Goal: Answer question/provide support: Share knowledge or assist other users

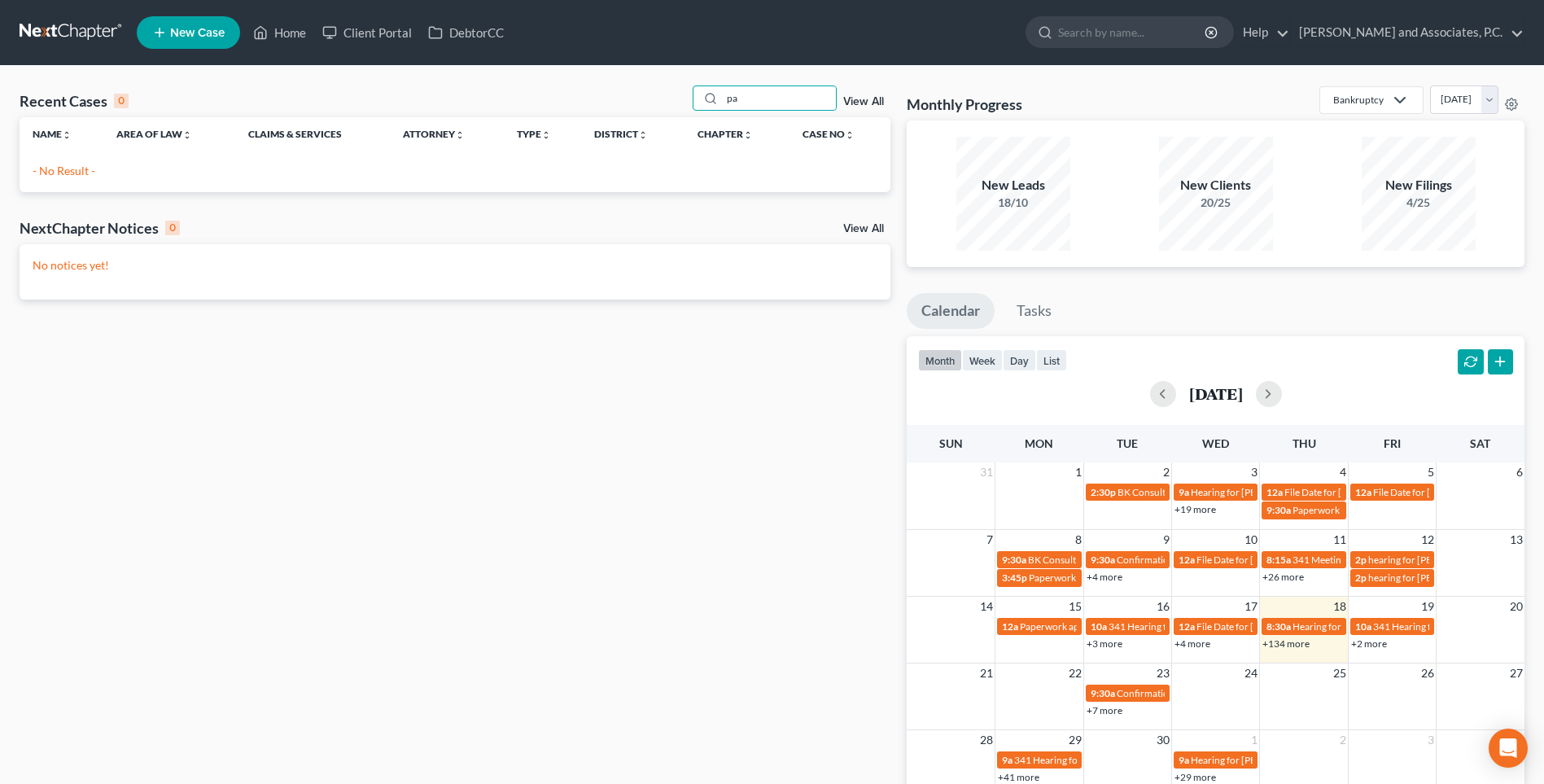
type input "p"
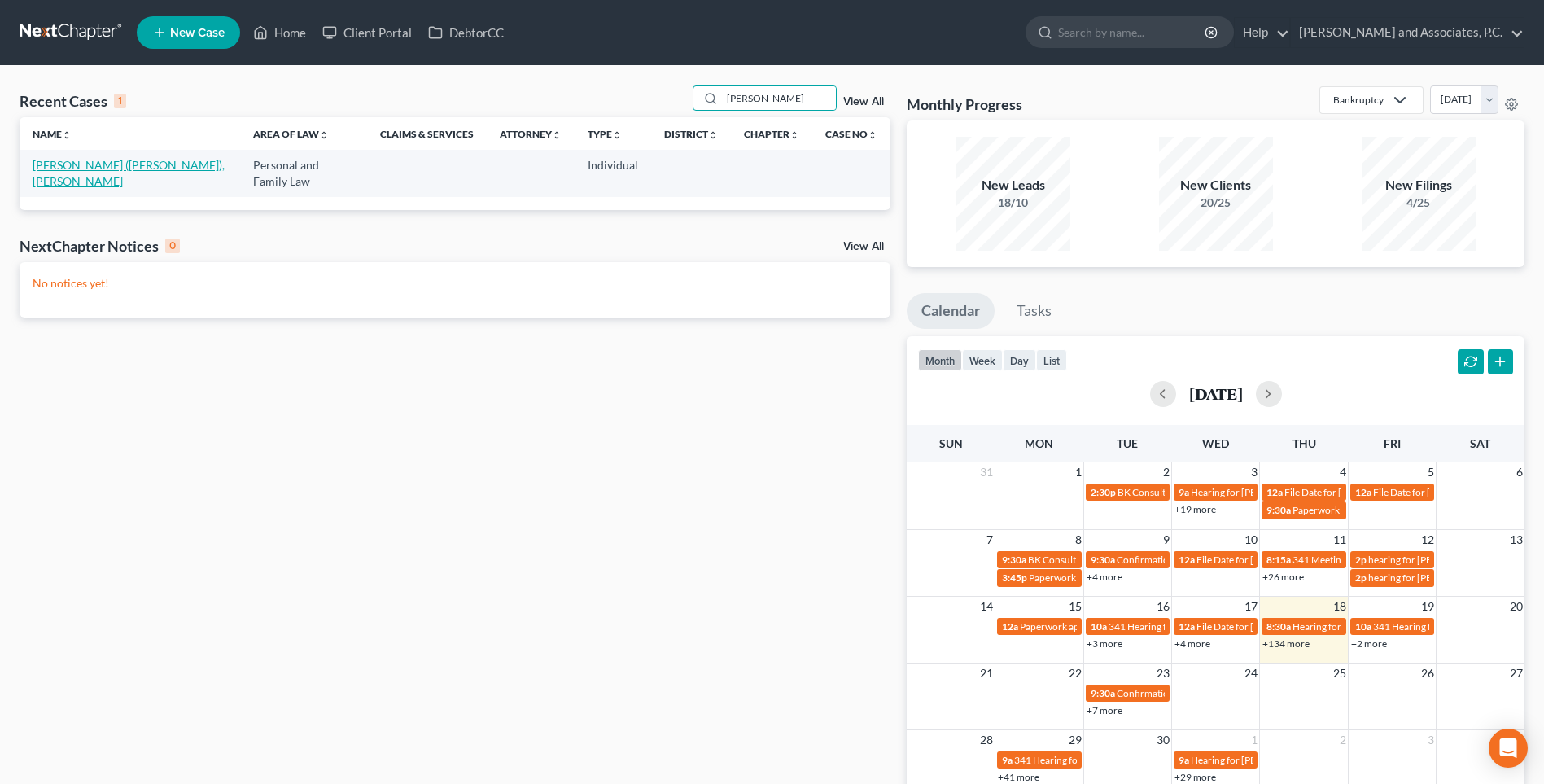
type input "[PERSON_NAME]"
click at [107, 167] on link "[PERSON_NAME] ([PERSON_NAME]), [PERSON_NAME]" at bounding box center [128, 173] width 192 height 30
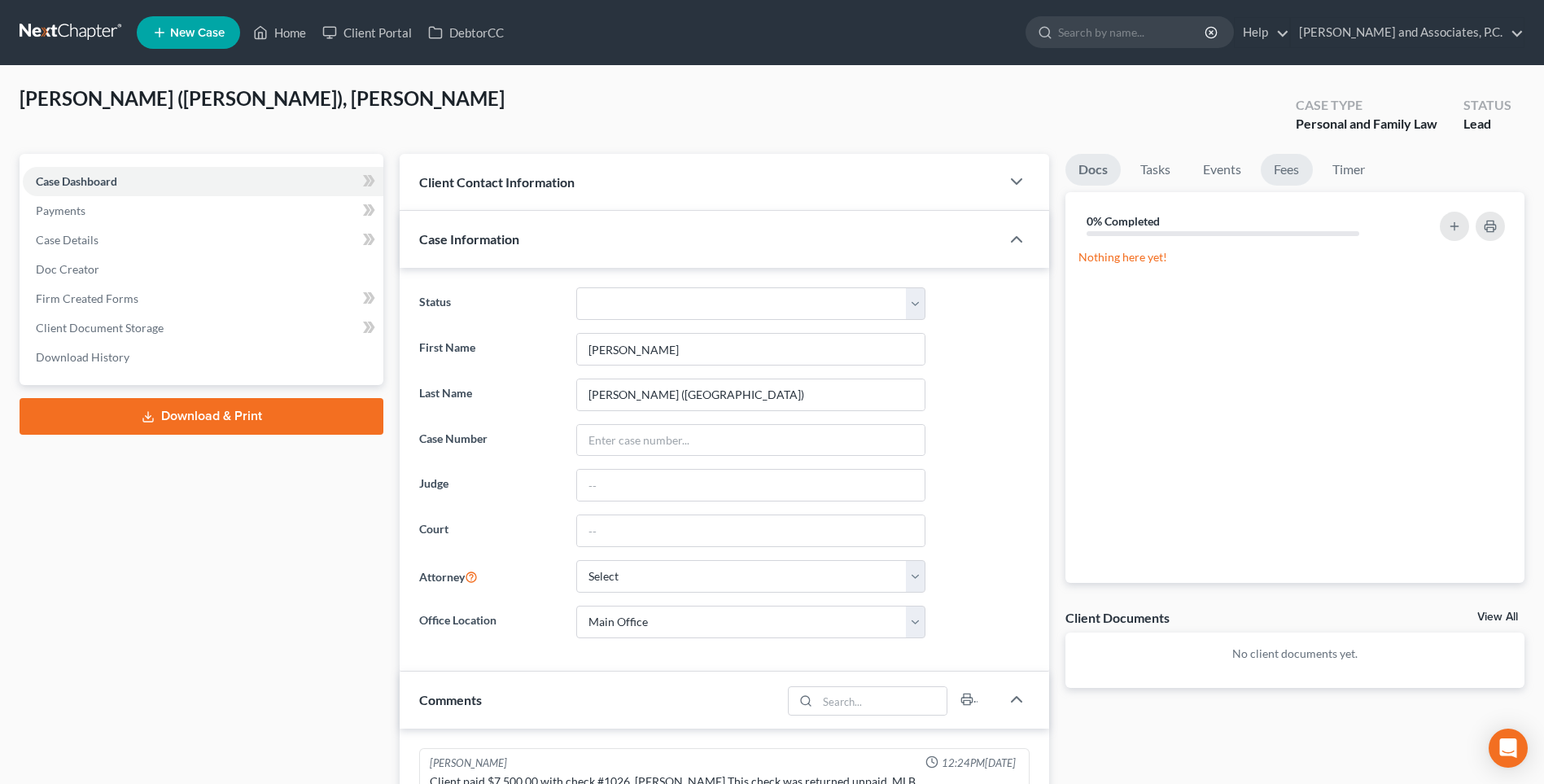
click at [1284, 172] on link "Fees" at bounding box center [1287, 170] width 52 height 31
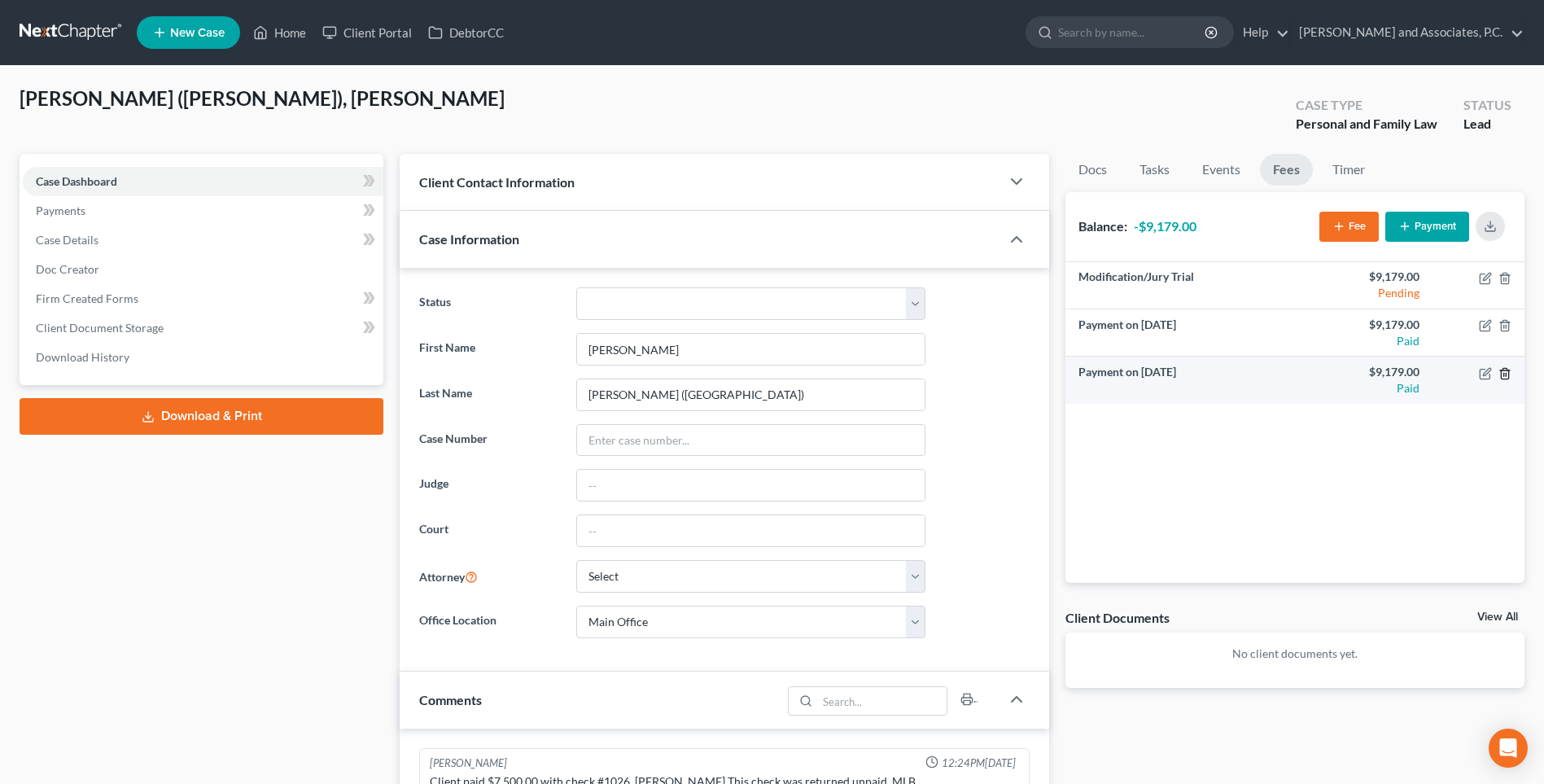
click at [1503, 373] on icon "button" at bounding box center [1505, 373] width 13 height 13
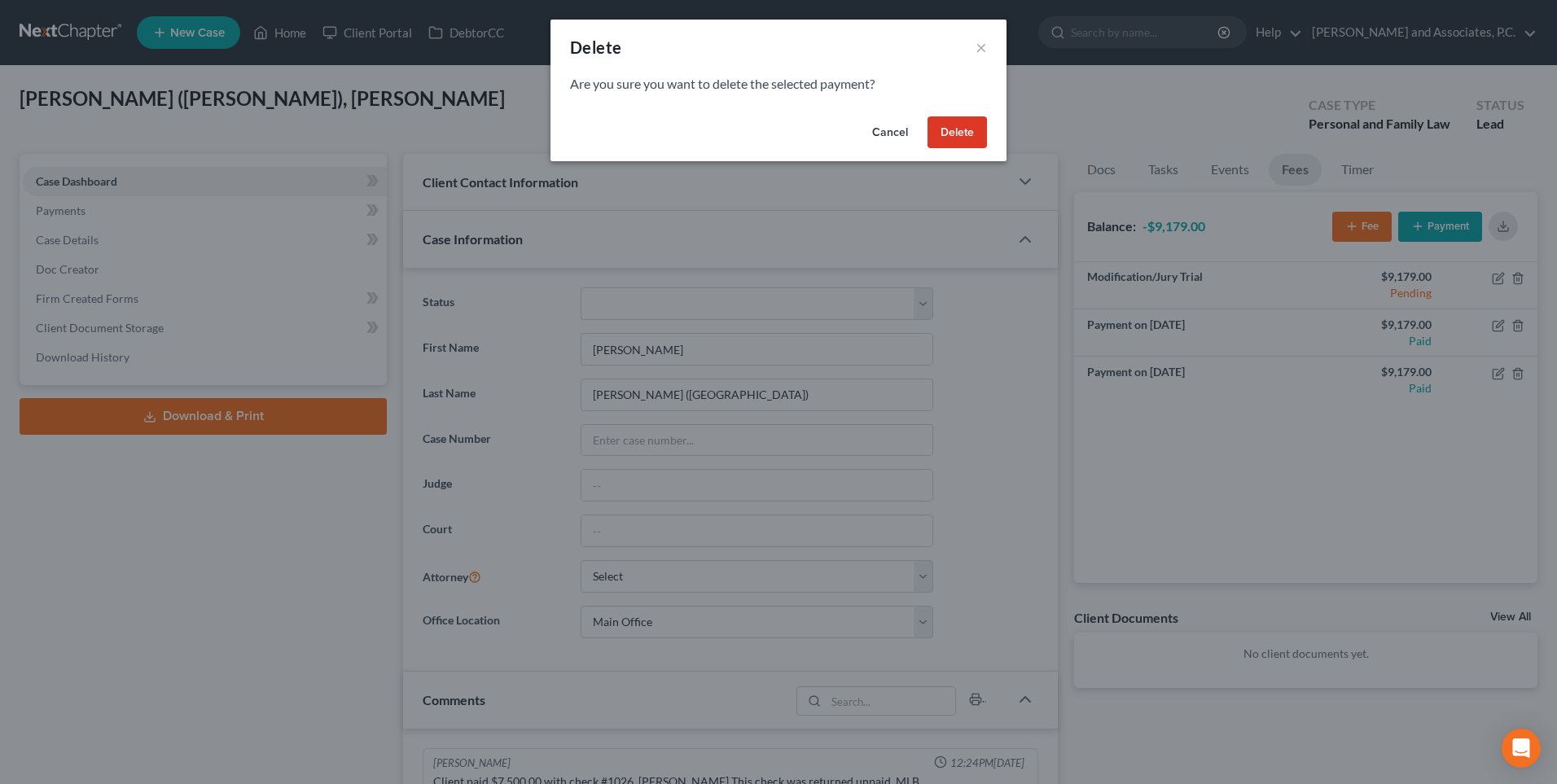
click at [967, 133] on button "Delete" at bounding box center [957, 132] width 60 height 32
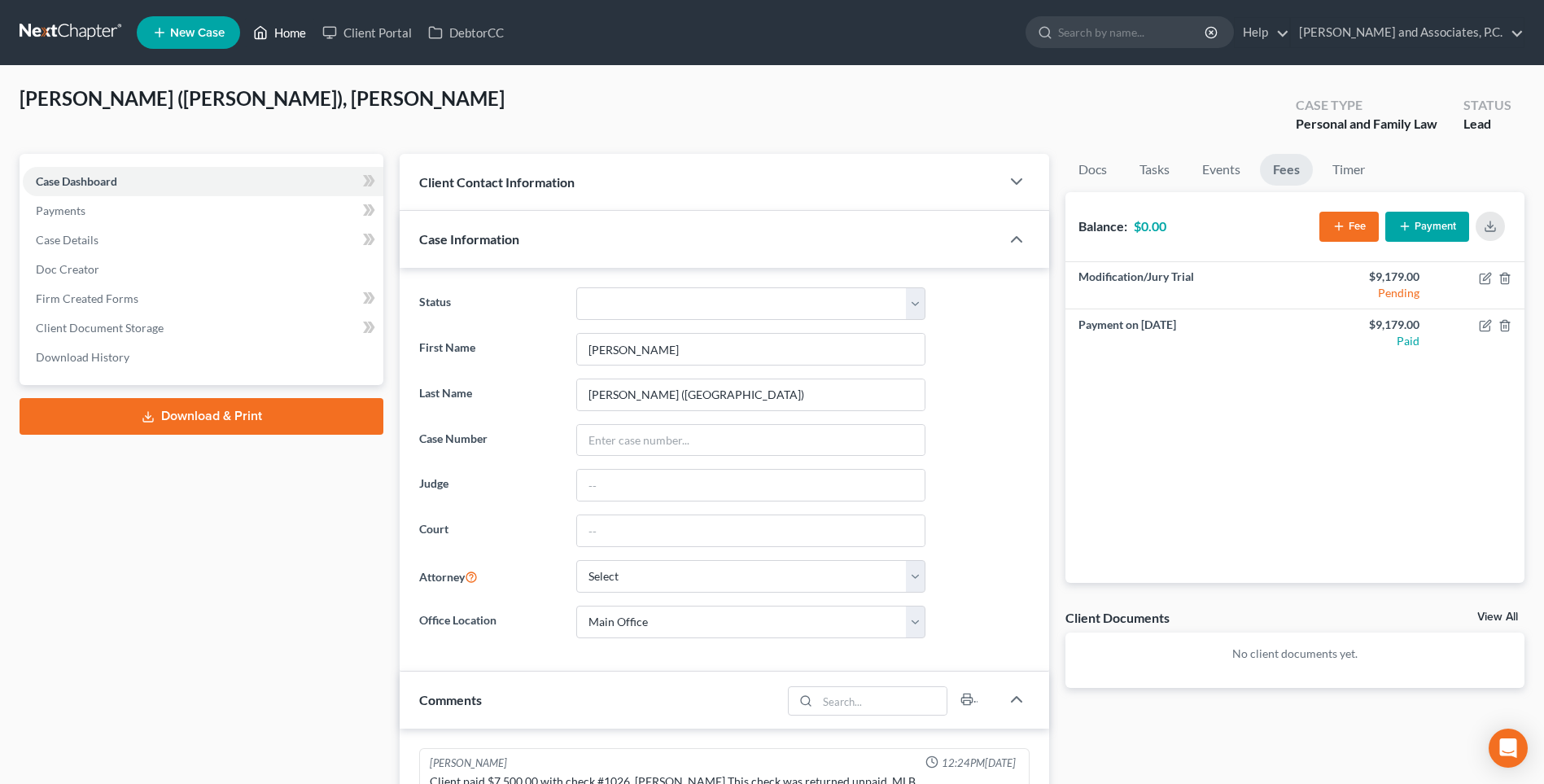
click at [295, 28] on link "Home" at bounding box center [280, 32] width 70 height 29
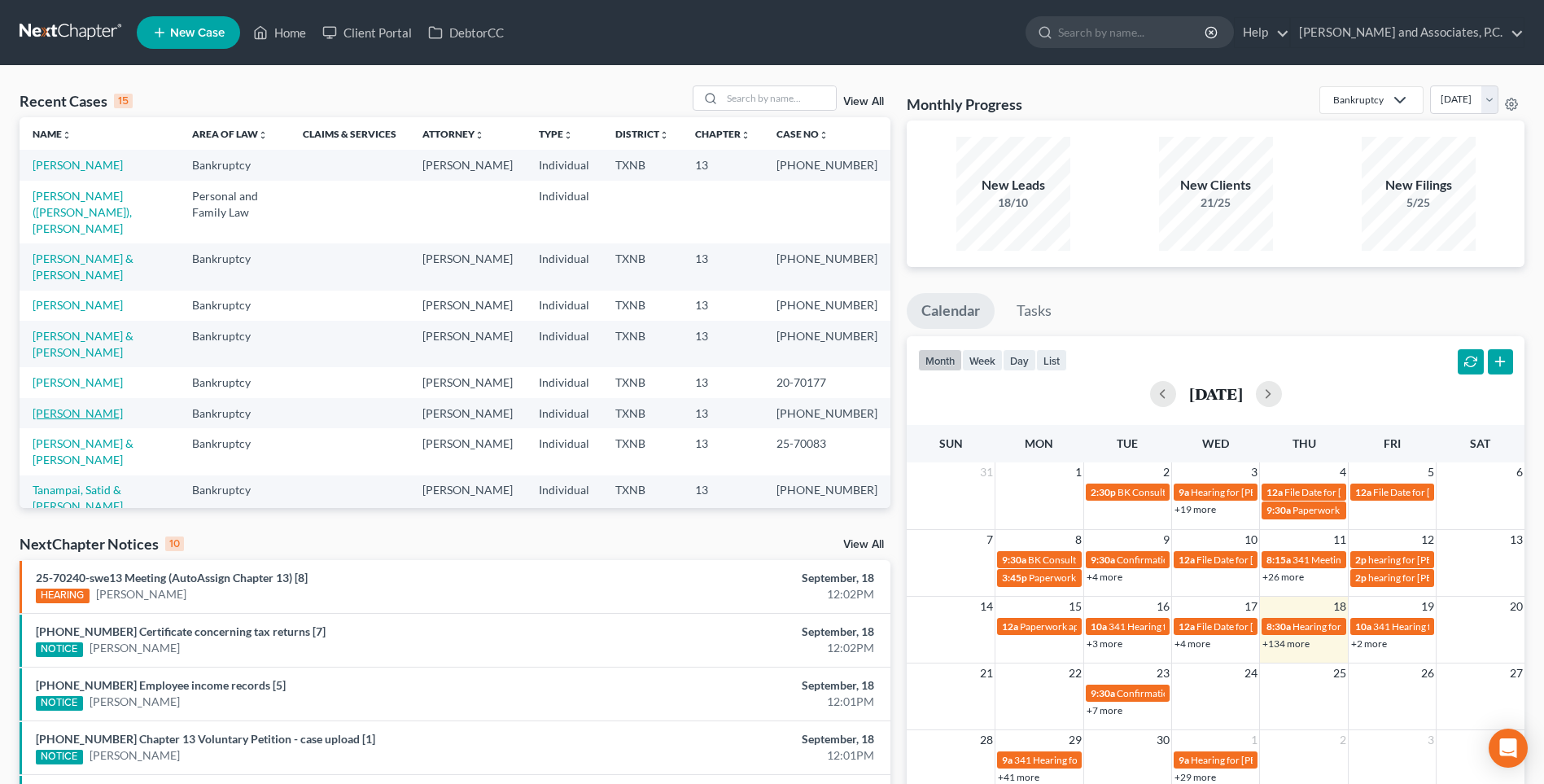
click at [78, 420] on link "[PERSON_NAME]" at bounding box center [77, 413] width 90 height 14
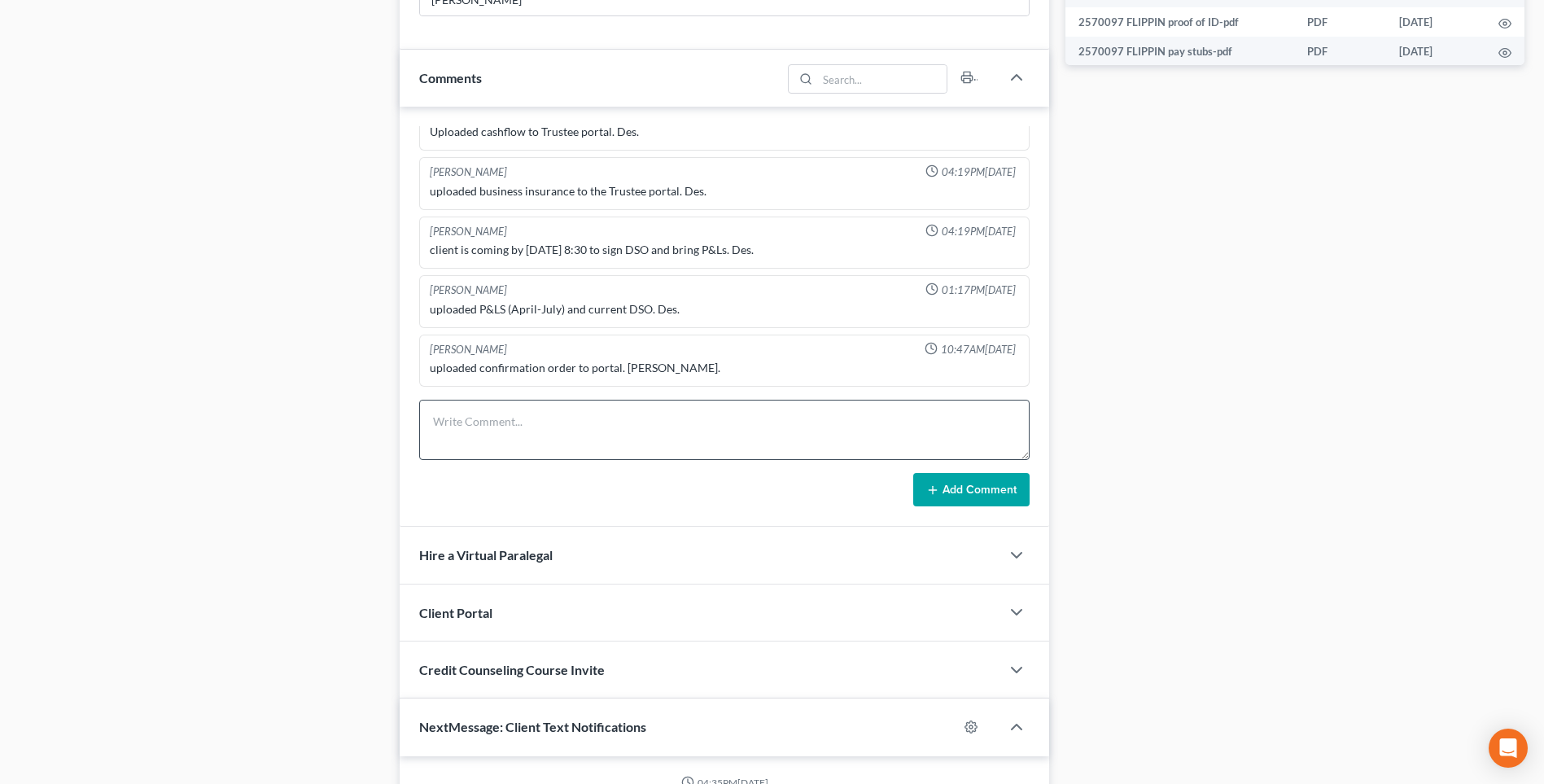
scroll to position [2880, 0]
click at [439, 426] on textarea at bounding box center [724, 430] width 610 height 60
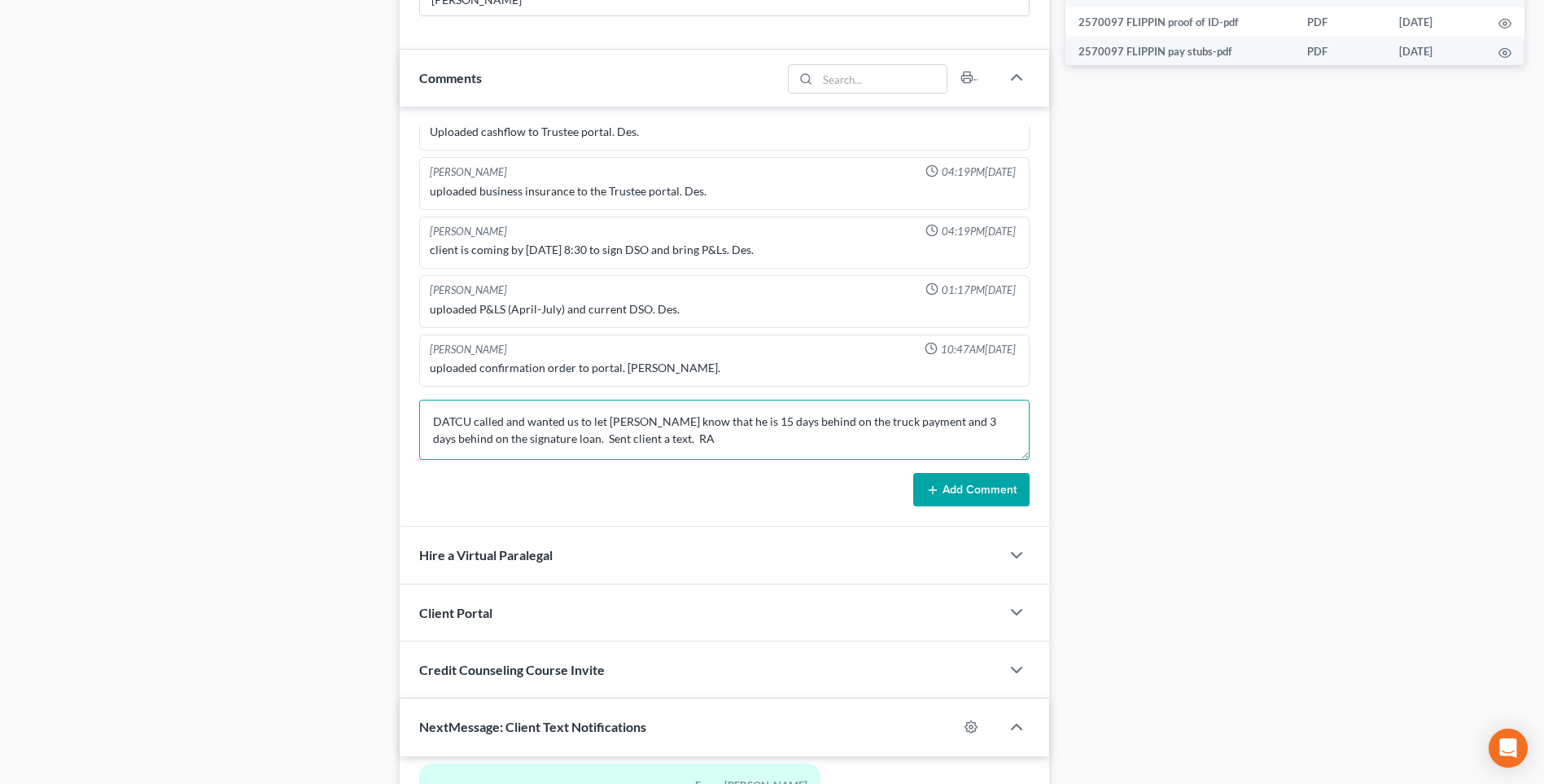
type textarea "DATCU called and wanted us to let [PERSON_NAME] know that he is 15 days behind …"
click at [960, 495] on button "Add Comment" at bounding box center [971, 489] width 117 height 34
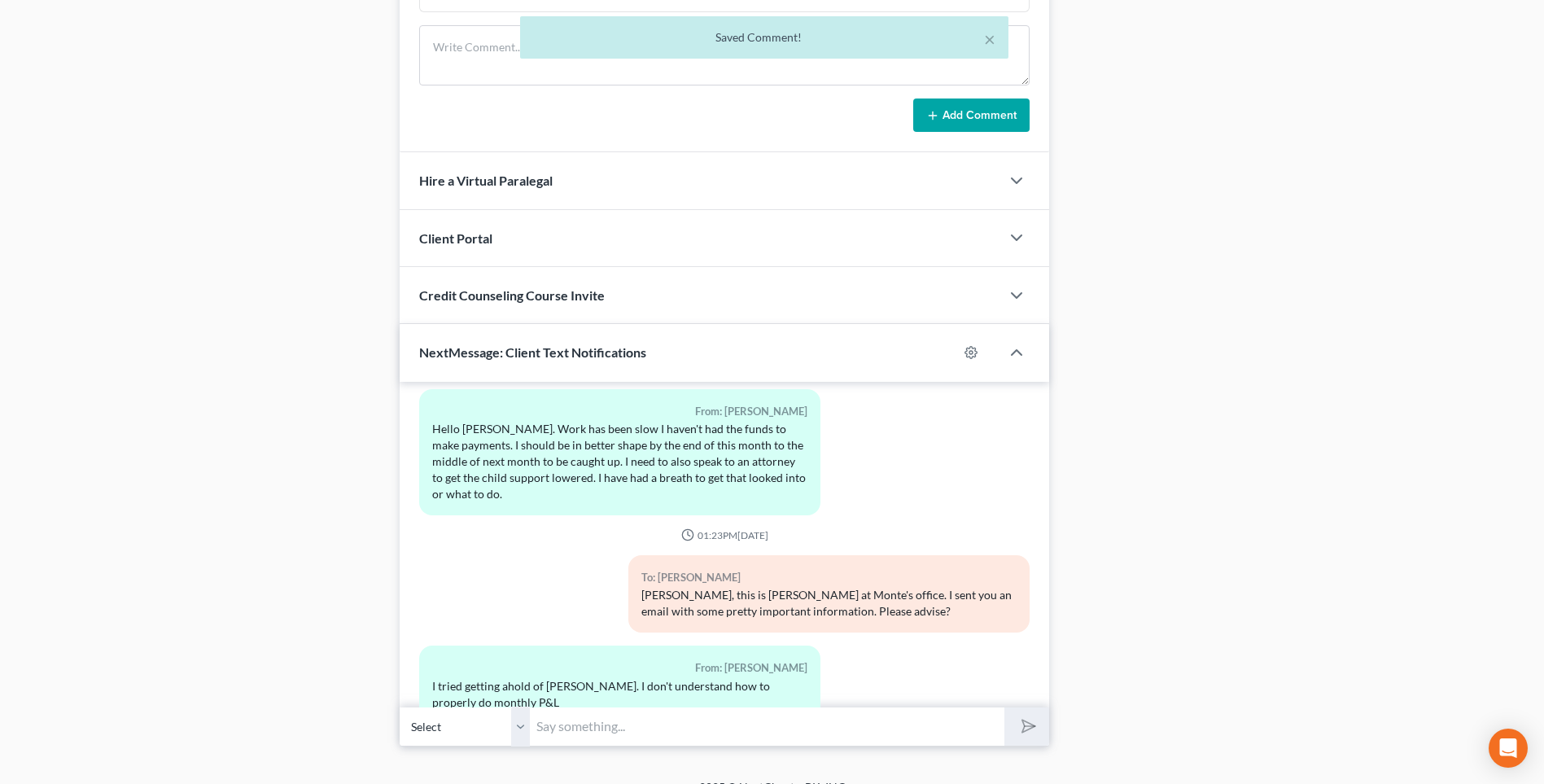
scroll to position [1294, 0]
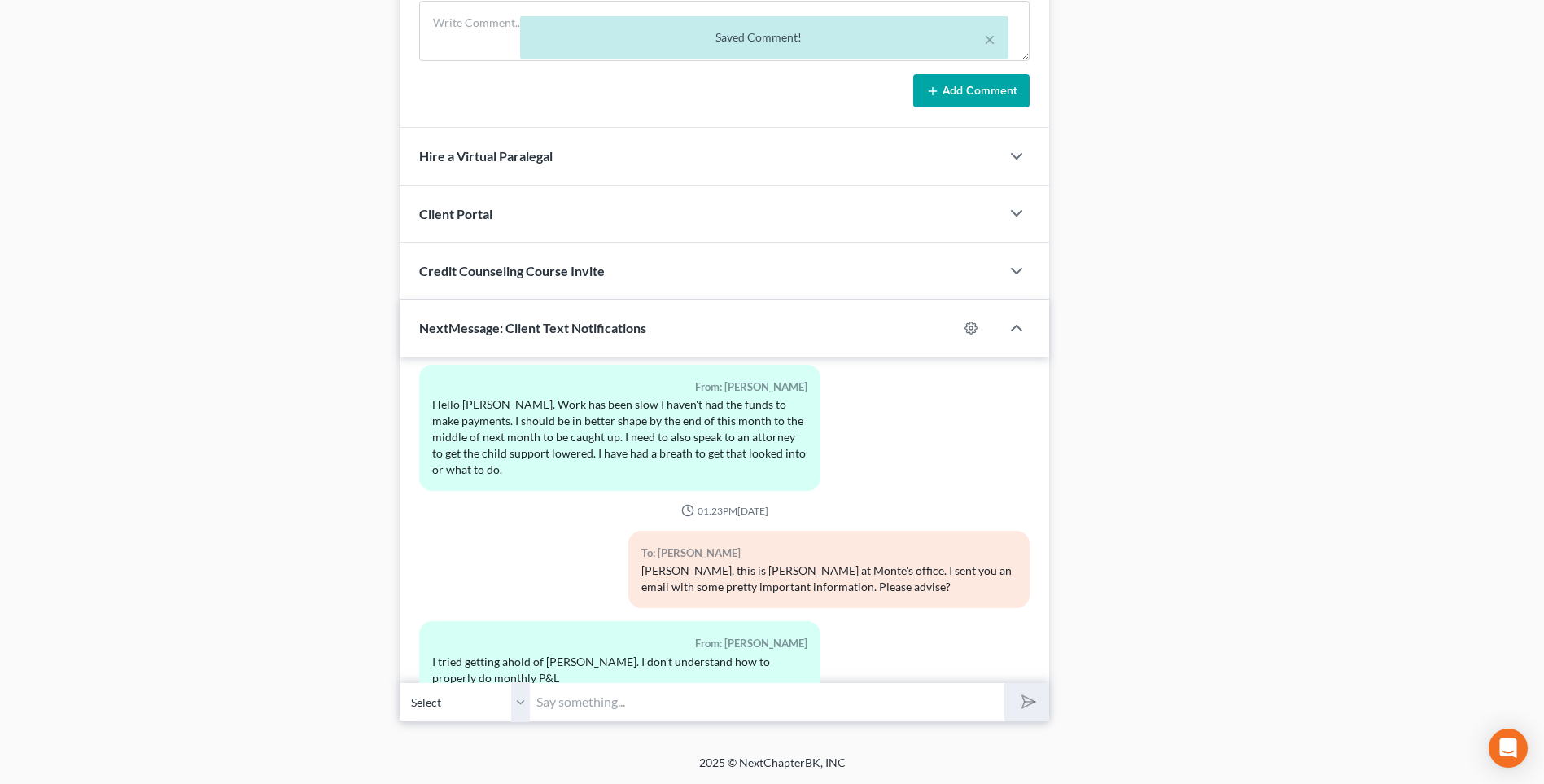
click at [608, 711] on input "text" at bounding box center [767, 702] width 474 height 40
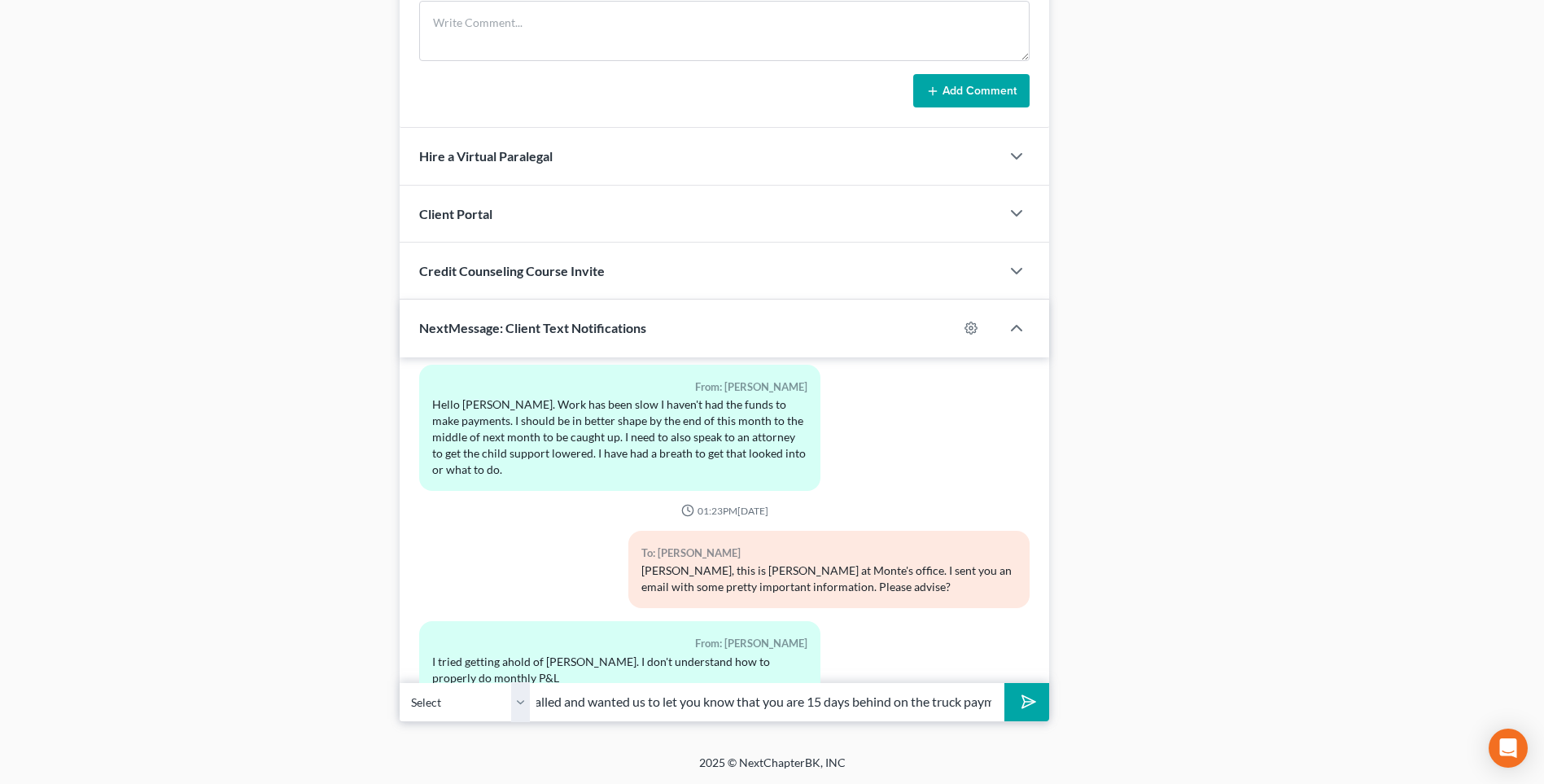
scroll to position [0, 446]
type input "[PERSON_NAME], this is [PERSON_NAME] at [GEOGRAPHIC_DATA]. DATCU called and wan…"
click at [1004, 683] on button "submit" at bounding box center [1027, 702] width 45 height 38
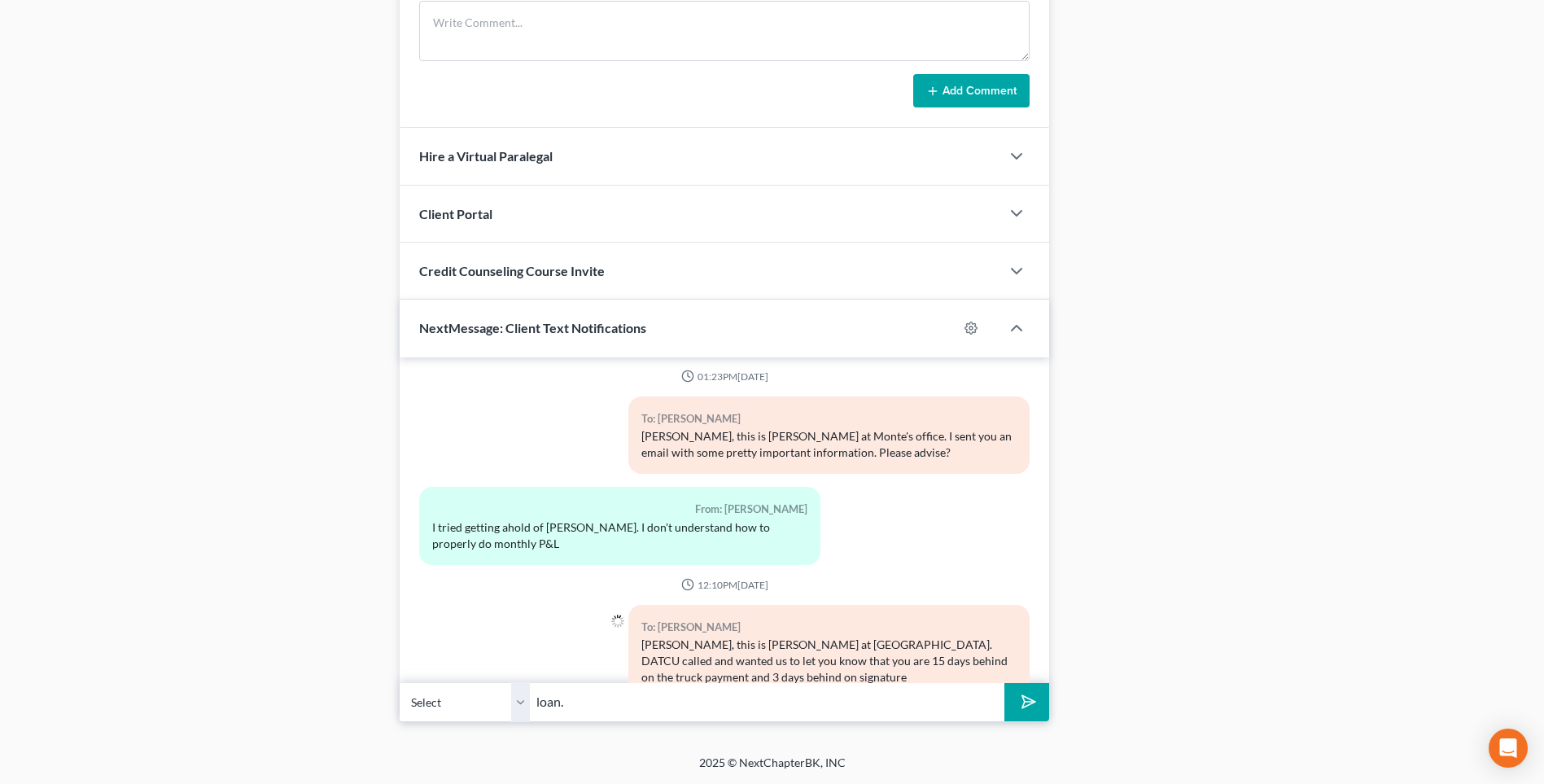
type input "loan."
click at [1004, 683] on button "submit" at bounding box center [1027, 702] width 45 height 38
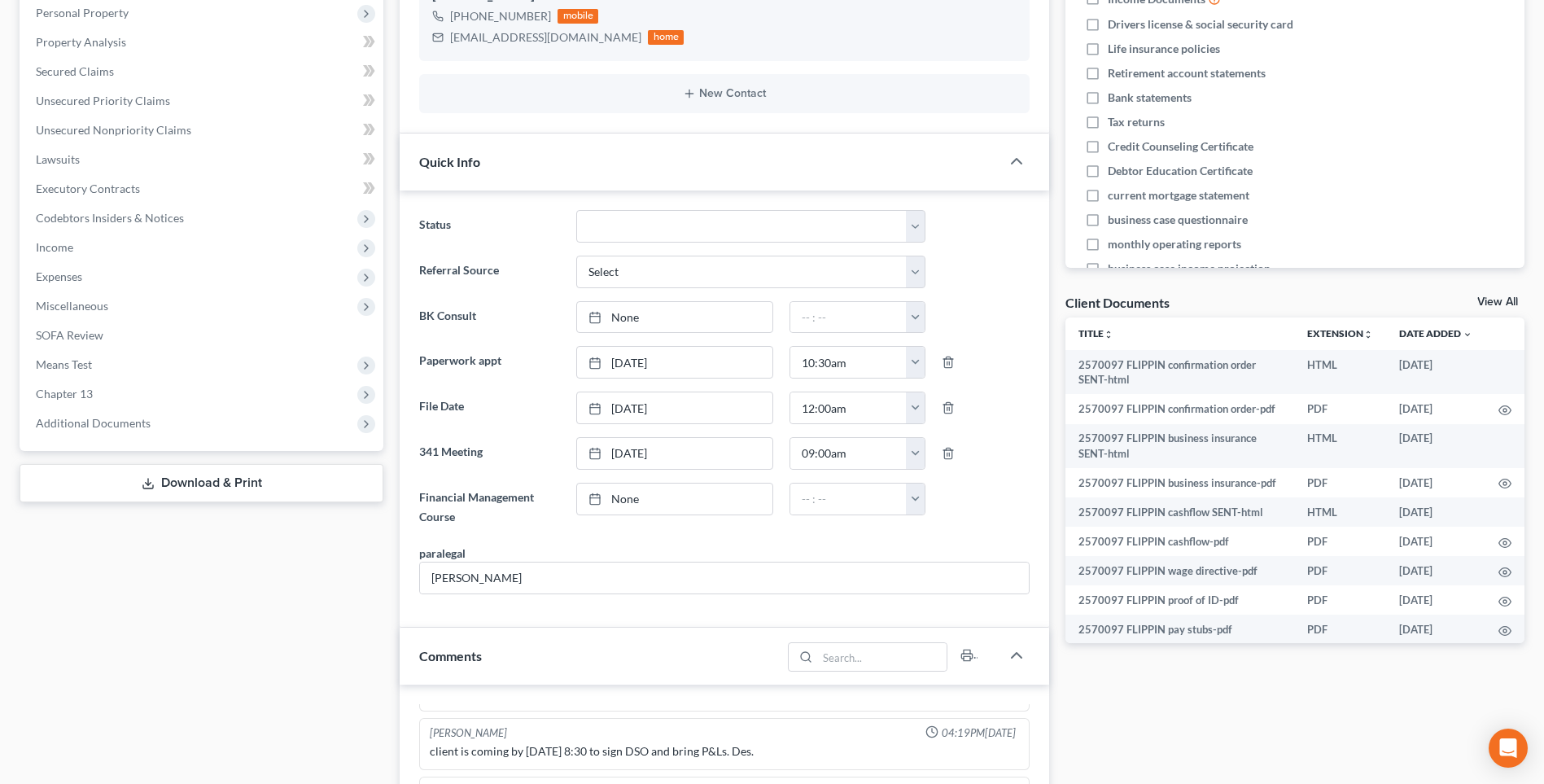
scroll to position [0, 0]
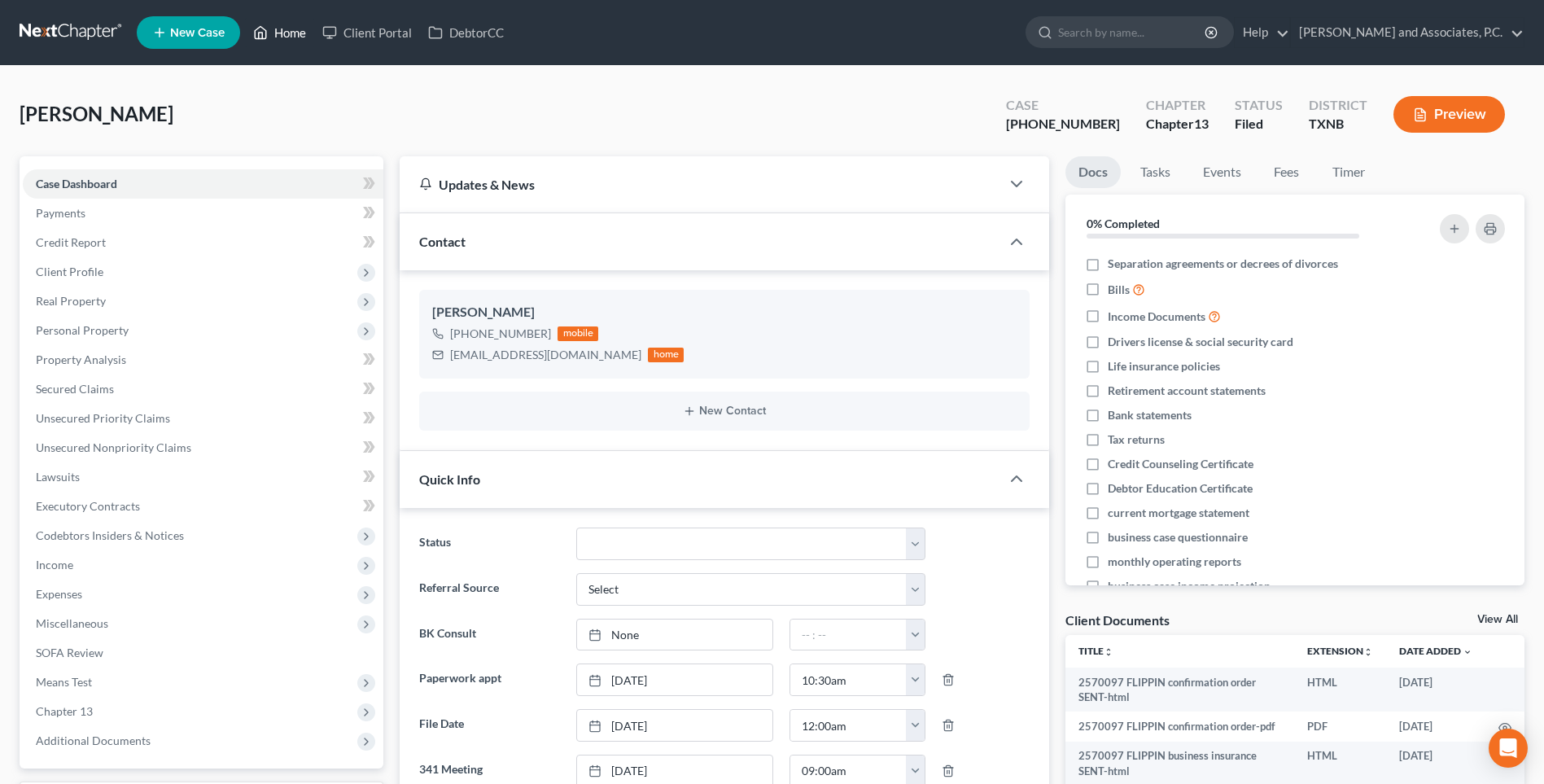
click at [297, 28] on link "Home" at bounding box center [280, 32] width 70 height 29
